Goal: Information Seeking & Learning: Check status

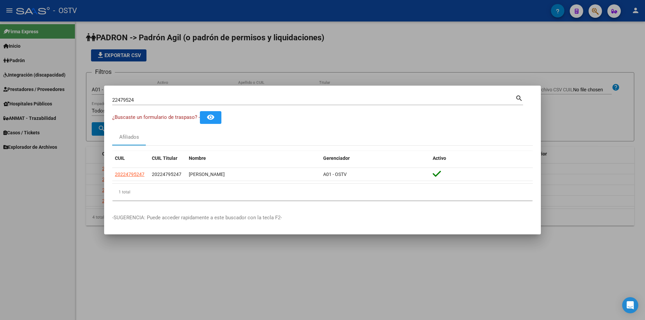
click at [290, 78] on div at bounding box center [322, 160] width 645 height 320
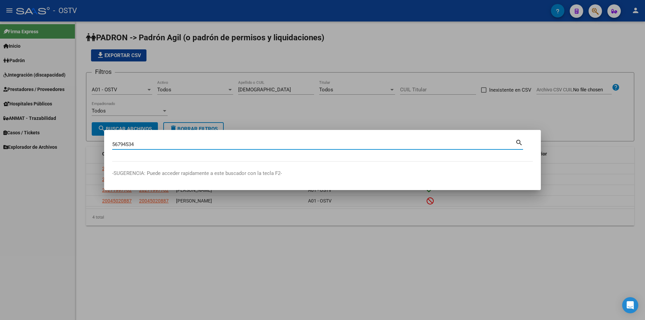
type input "56794534"
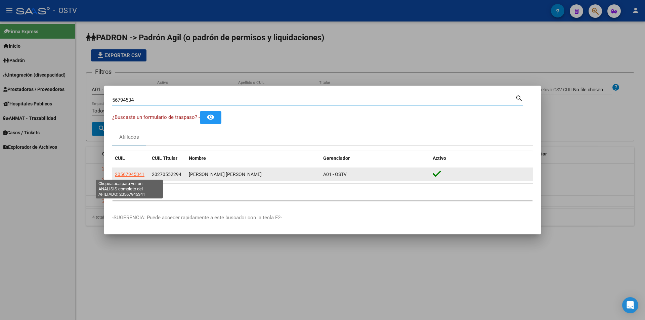
click at [134, 173] on span "20567945341" at bounding box center [130, 174] width 30 height 5
type textarea "20567945341"
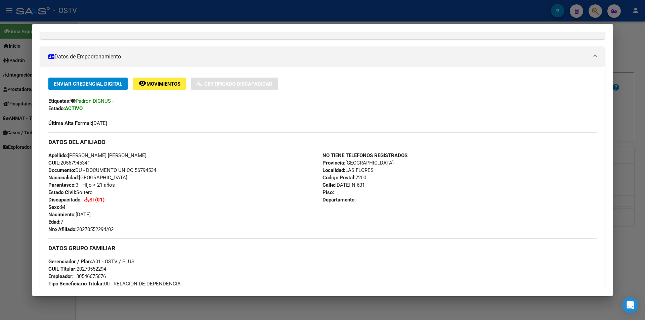
scroll to position [168, 0]
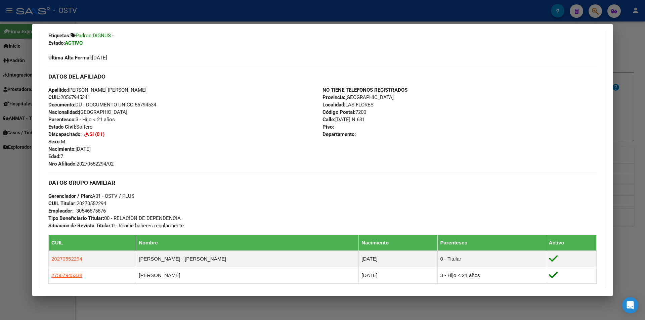
click at [151, 11] on div at bounding box center [322, 160] width 645 height 320
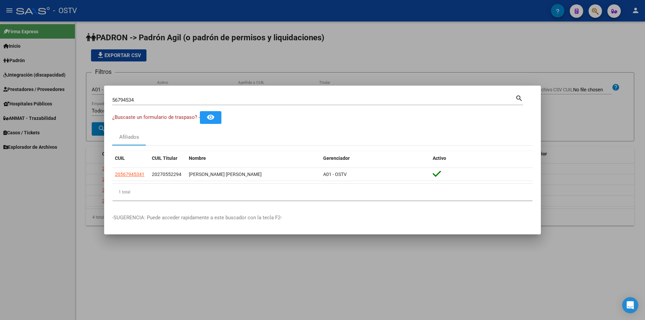
click at [275, 77] on div at bounding box center [322, 160] width 645 height 320
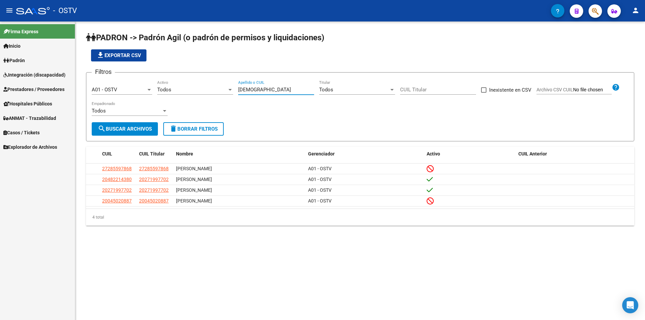
drag, startPoint x: 262, startPoint y: 87, endPoint x: 217, endPoint y: 86, distance: 45.0
click at [217, 86] on div "Filtros A01 - OSTV Seleccionar Gerenciador Todos Activo [PERSON_NAME] Apellido …" at bounding box center [360, 100] width 536 height 44
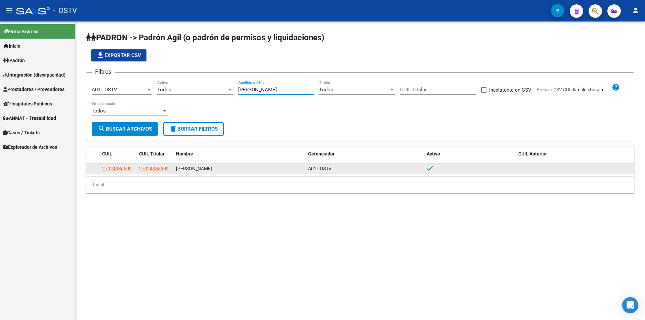
type input "[PERSON_NAME]"
click at [115, 167] on span "27024336609" at bounding box center [117, 168] width 30 height 5
type textarea "27024336609"
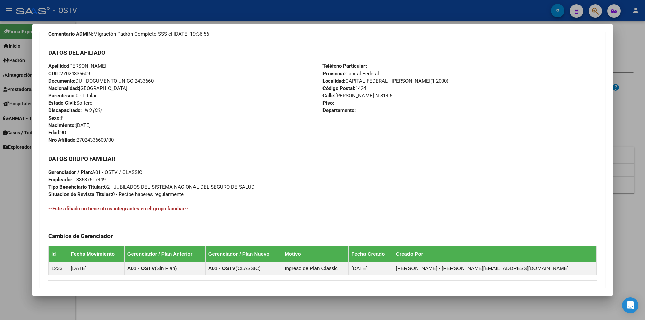
scroll to position [137, 0]
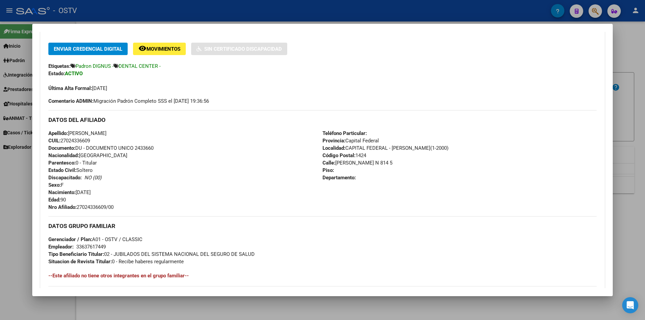
drag, startPoint x: 354, startPoint y: 154, endPoint x: 369, endPoint y: 156, distance: 15.6
click at [369, 156] on div "Teléfono Particular: Provincia: Capital Federal Localidad: CAPITAL FEDERAL - [P…" at bounding box center [459, 170] width 274 height 81
copy span "1424"
click at [125, 4] on div at bounding box center [322, 160] width 645 height 320
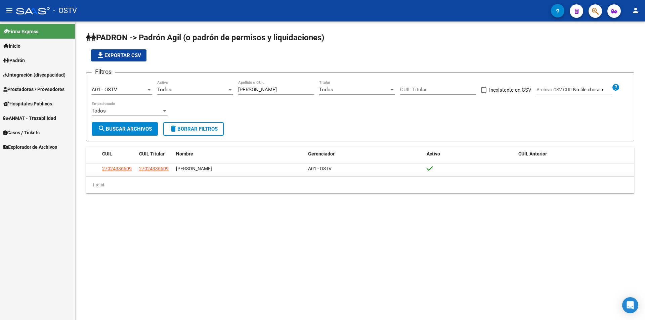
click at [223, 68] on app-list-header "PADRON -> Padrón Agil ([PERSON_NAME] de permisos y liquidaciones) file_download…" at bounding box center [360, 86] width 548 height 109
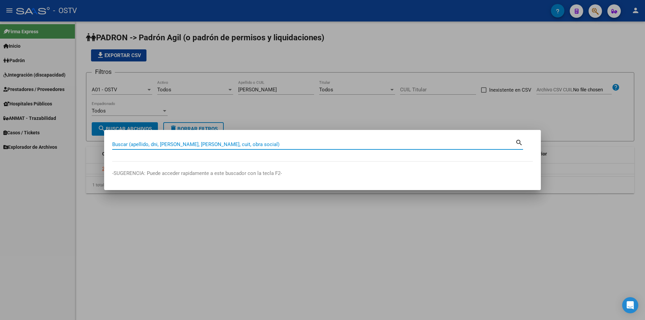
paste input "22.479.524"
type input "22479524"
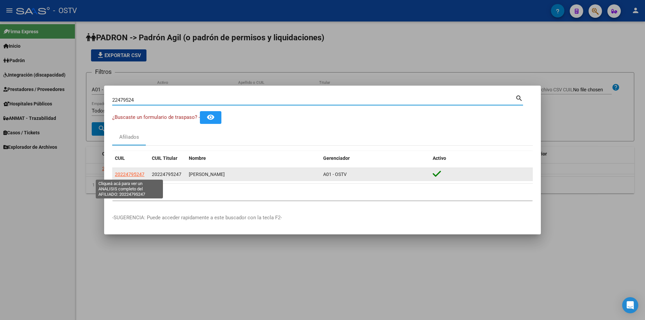
click at [120, 173] on span "20224795247" at bounding box center [130, 174] width 30 height 5
type textarea "20224795247"
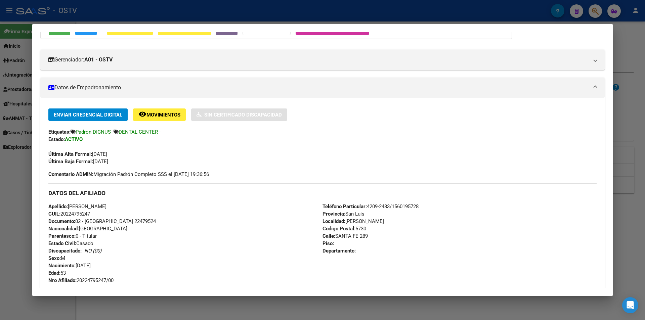
scroll to position [168, 0]
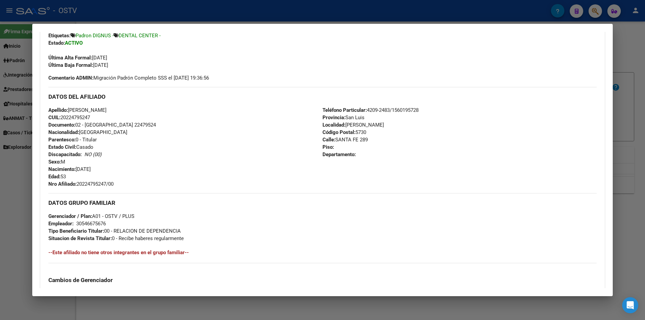
drag, startPoint x: 90, startPoint y: 64, endPoint x: 133, endPoint y: 64, distance: 43.3
click at [133, 64] on div "Enviar Credencial Digital remove_red_eye Movimientos Sin Certificado Discapacid…" at bounding box center [322, 40] width 548 height 57
click at [134, 64] on div "Enviar Credencial Digital remove_red_eye Movimientos Sin Certificado Discapacid…" at bounding box center [322, 40] width 548 height 57
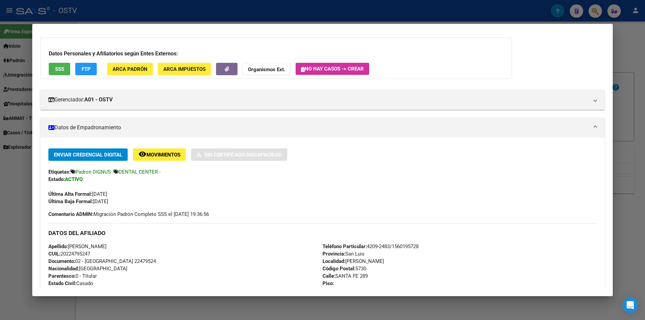
scroll to position [0, 0]
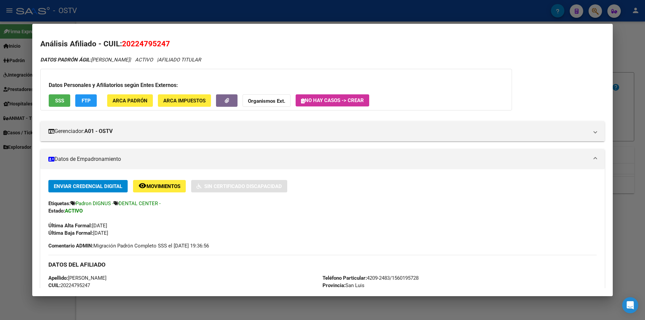
drag, startPoint x: 152, startPoint y: 60, endPoint x: 171, endPoint y: 59, distance: 19.5
click at [171, 59] on icon "DATOS PADRÓN ÁGIL: [PERSON_NAME] | ACTIVO | AFILIADO TITULAR" at bounding box center [120, 60] width 160 height 6
click at [395, 202] on div "Etiquetas: Padron DIGNUS - DENTAL CENTER -" at bounding box center [322, 203] width 548 height 7
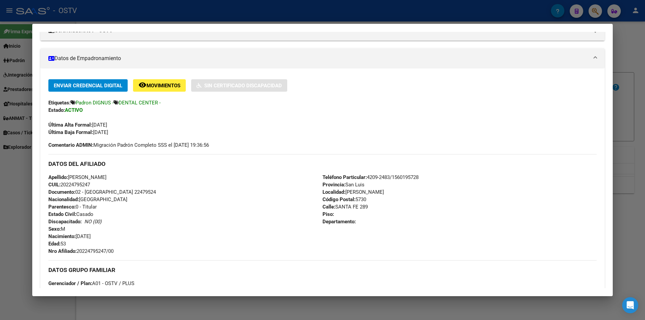
click at [247, 226] on div "Apellido: [PERSON_NAME] CUIL: 20224795247 Documento: 02 - [GEOGRAPHIC_DATA] 224…" at bounding box center [185, 214] width 274 height 81
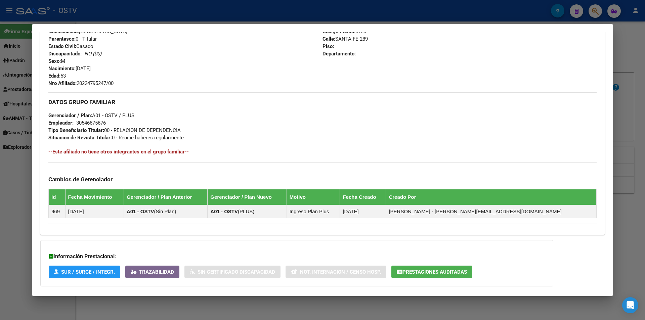
click at [240, 111] on div "DATOS GRUPO FAMILIAR Gerenciador / Plan: A01 - OSTV / PLUS Empleador: 305466756…" at bounding box center [322, 116] width 548 height 49
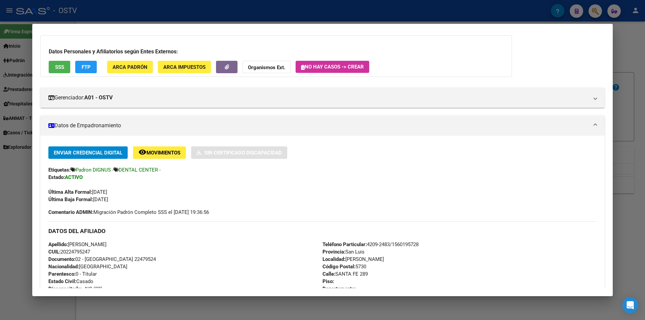
drag, startPoint x: 49, startPoint y: 199, endPoint x: 125, endPoint y: 203, distance: 76.3
click at [125, 203] on div "Enviar Credencial Digital remove_red_eye Movimientos Sin Certificado Discapacid…" at bounding box center [322, 305] width 564 height 318
click at [240, 211] on div "Enviar Credencial Digital remove_red_eye Movimientos Sin Certificado Discapacid…" at bounding box center [322, 180] width 548 height 69
